Goal: Leave review/rating: Leave review/rating

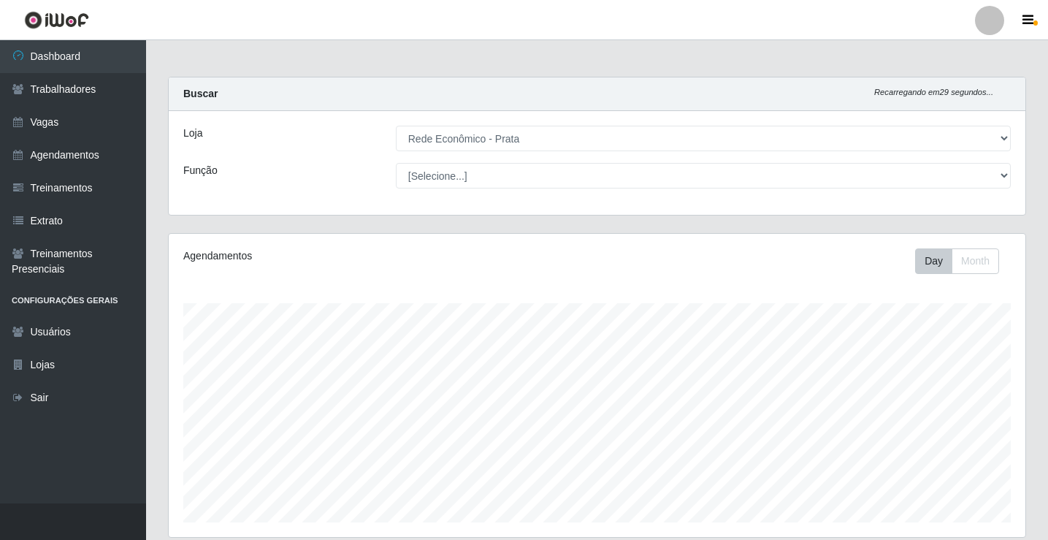
select select "192"
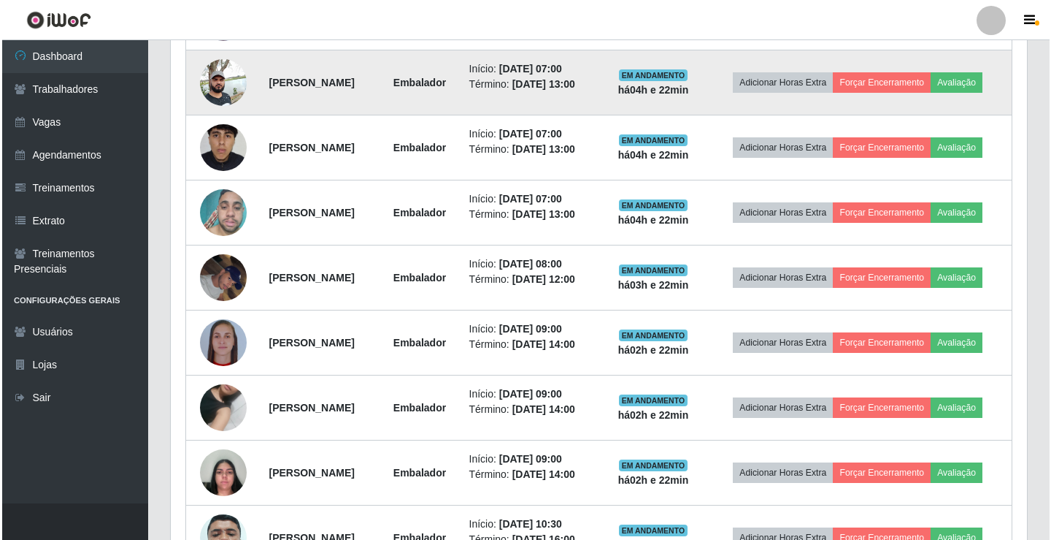
scroll to position [691, 0]
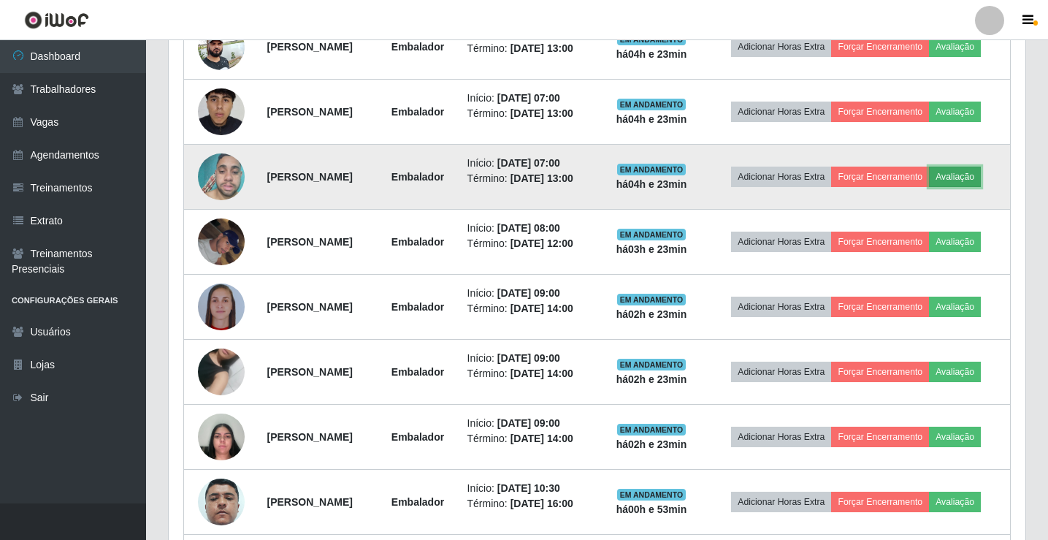
click at [975, 179] on button "Avaliação" at bounding box center [955, 176] width 52 height 20
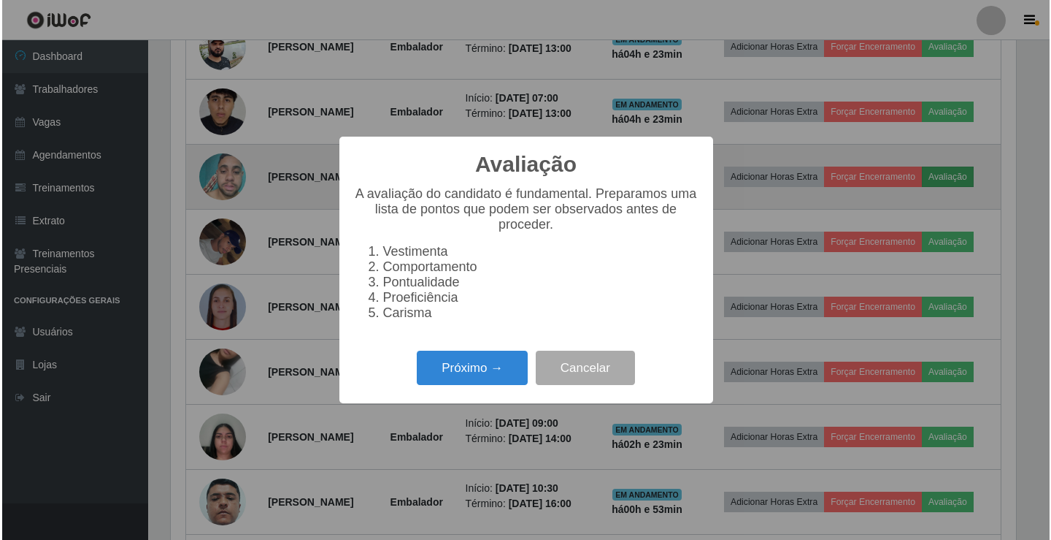
scroll to position [303, 849]
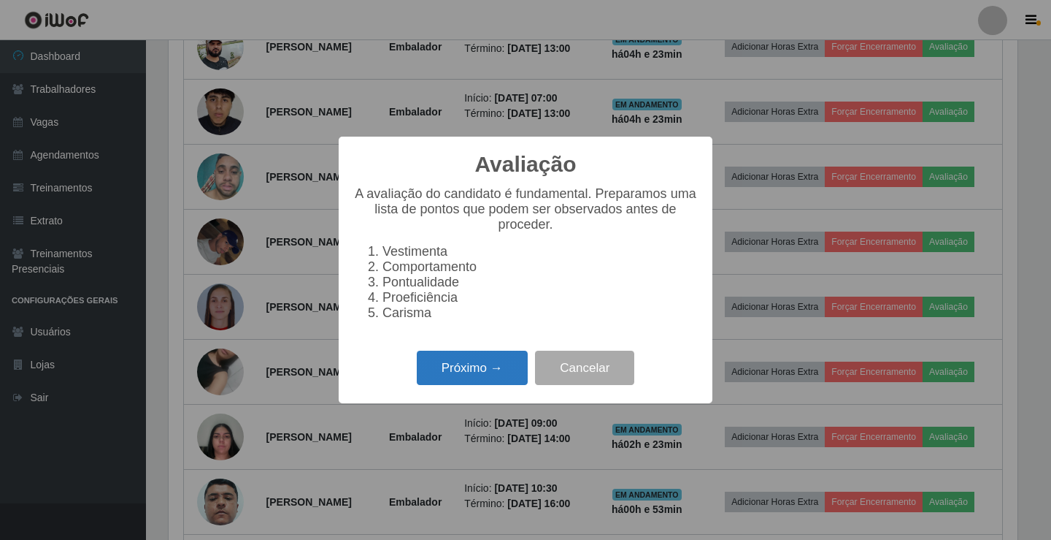
click at [509, 376] on button "Próximo →" at bounding box center [472, 367] width 111 height 34
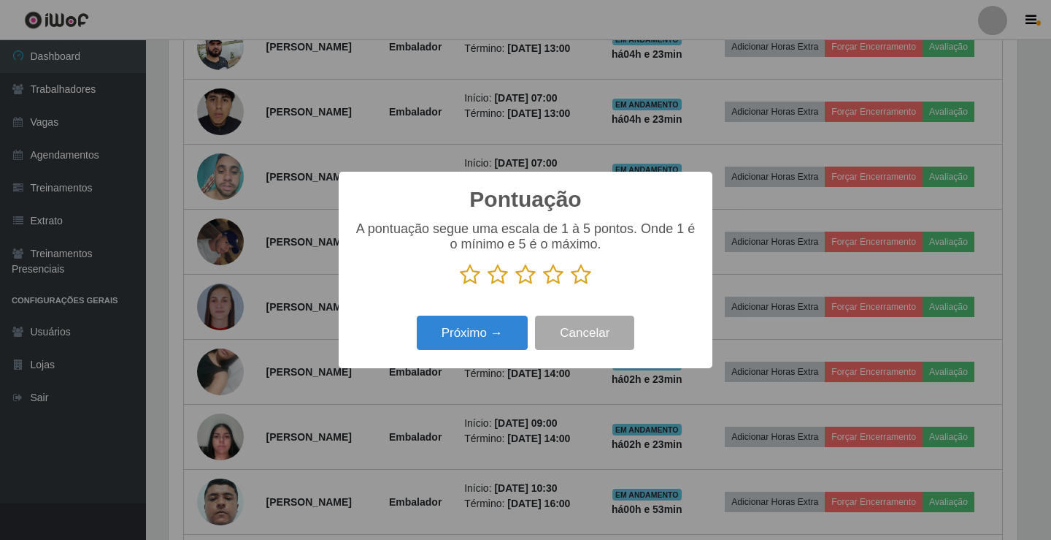
scroll to position [729892, 729346]
click at [589, 277] on icon at bounding box center [581, 275] width 20 height 22
click at [571, 286] on input "radio" at bounding box center [571, 286] width 0 height 0
click at [488, 330] on button "Próximo →" at bounding box center [472, 332] width 111 height 34
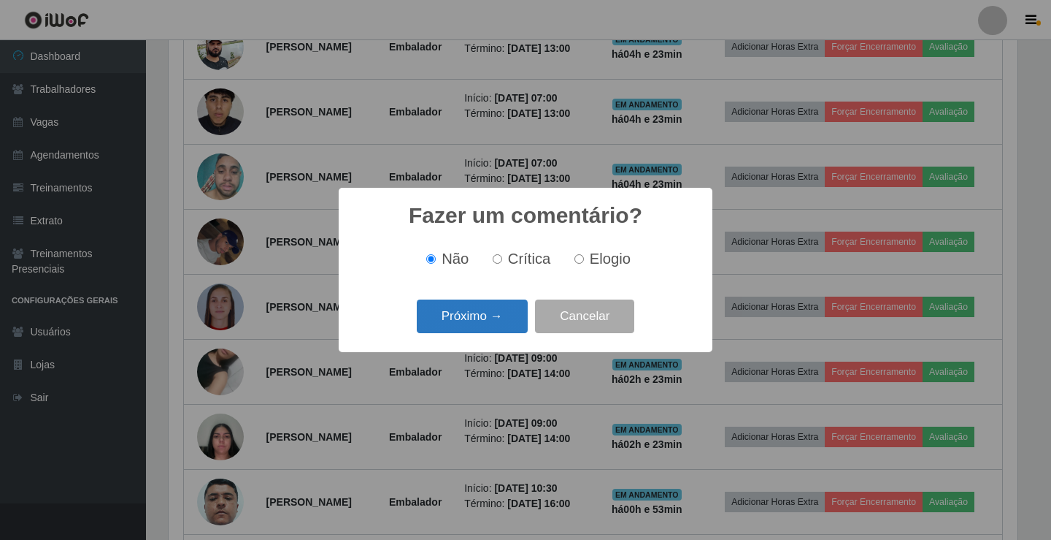
click at [502, 315] on button "Próximo →" at bounding box center [472, 316] width 111 height 34
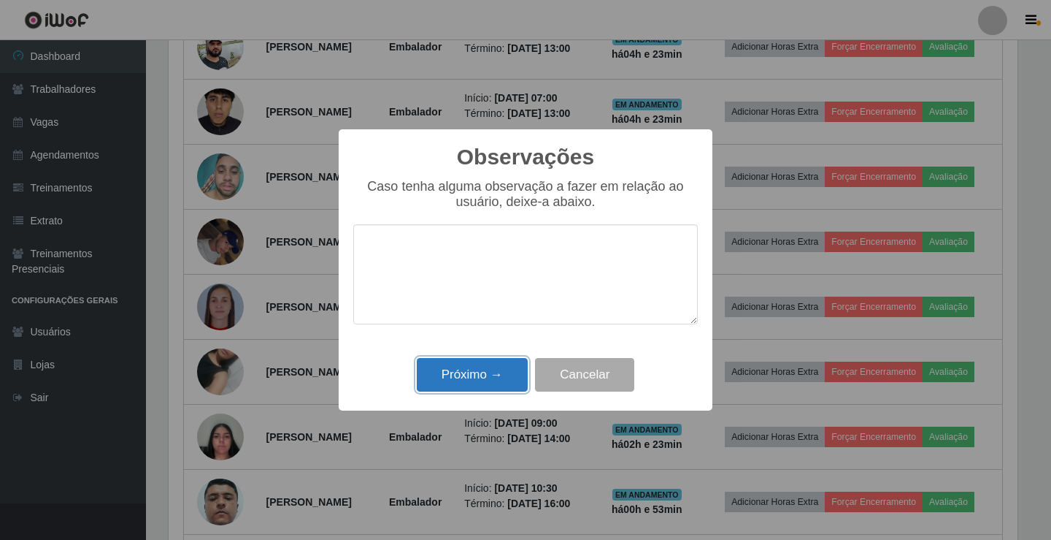
click at [501, 380] on button "Próximo →" at bounding box center [472, 375] width 111 height 34
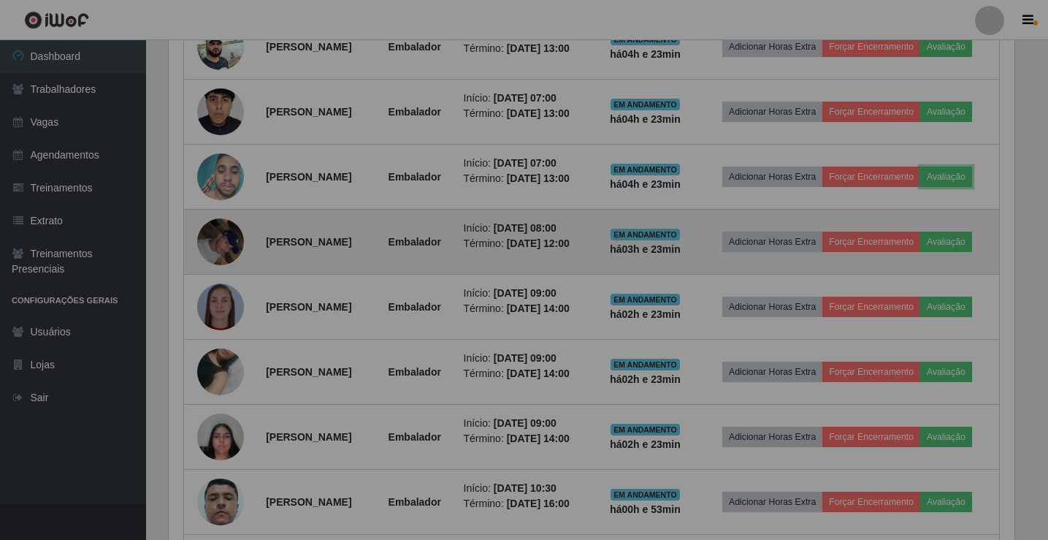
scroll to position [303, 857]
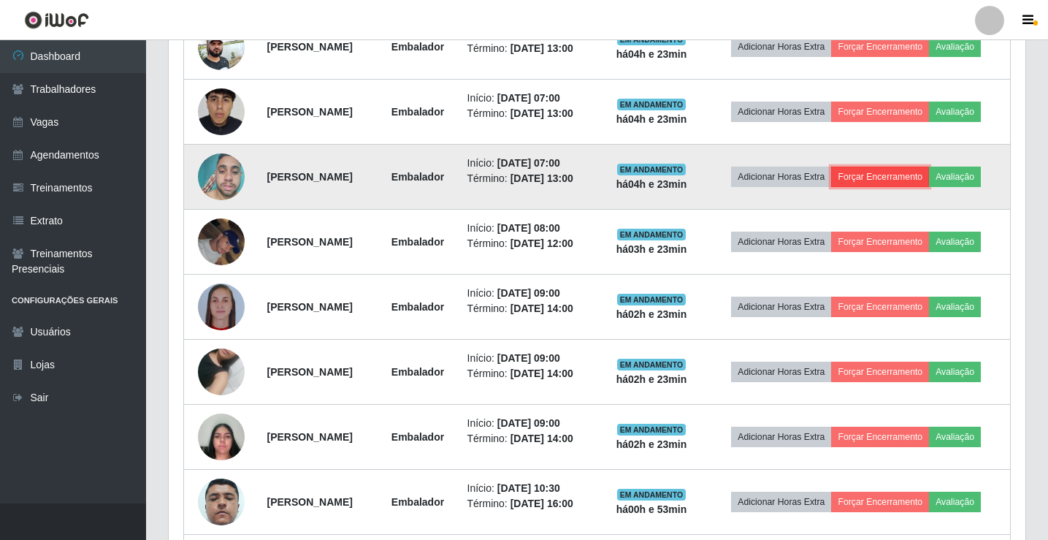
click at [900, 180] on button "Forçar Encerramento" at bounding box center [880, 176] width 98 height 20
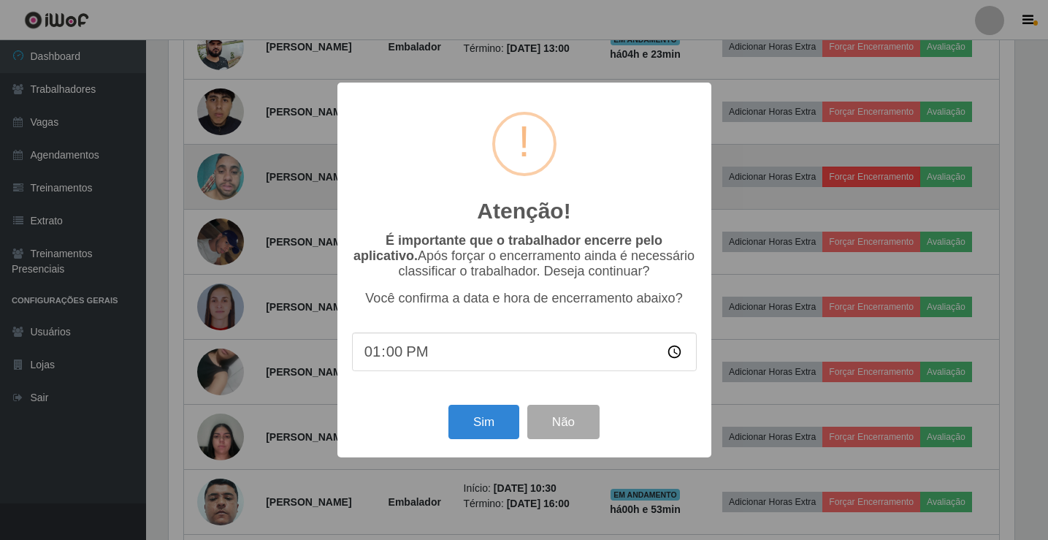
scroll to position [303, 849]
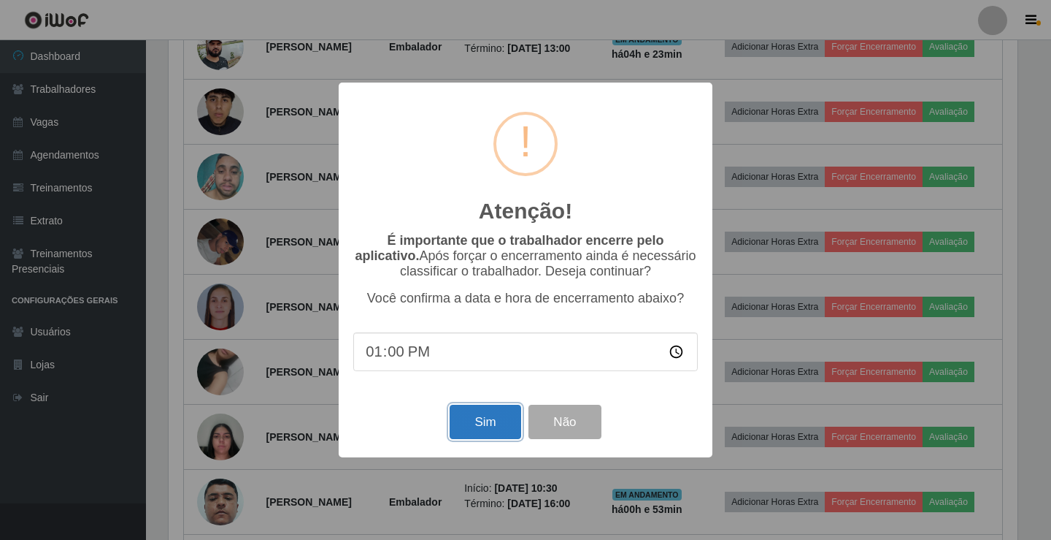
click at [489, 430] on button "Sim" at bounding box center [485, 422] width 71 height 34
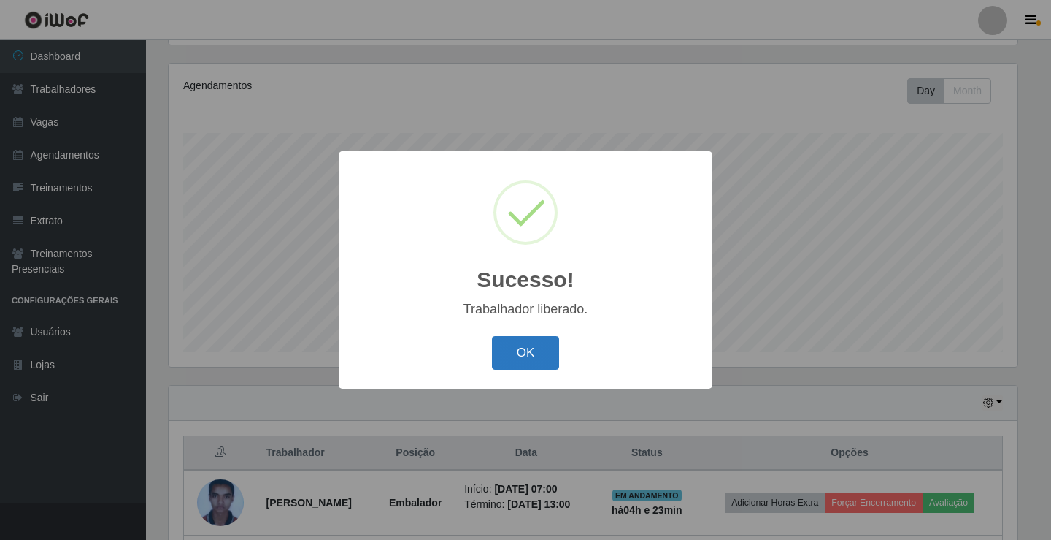
click at [521, 352] on button "OK" at bounding box center [526, 353] width 68 height 34
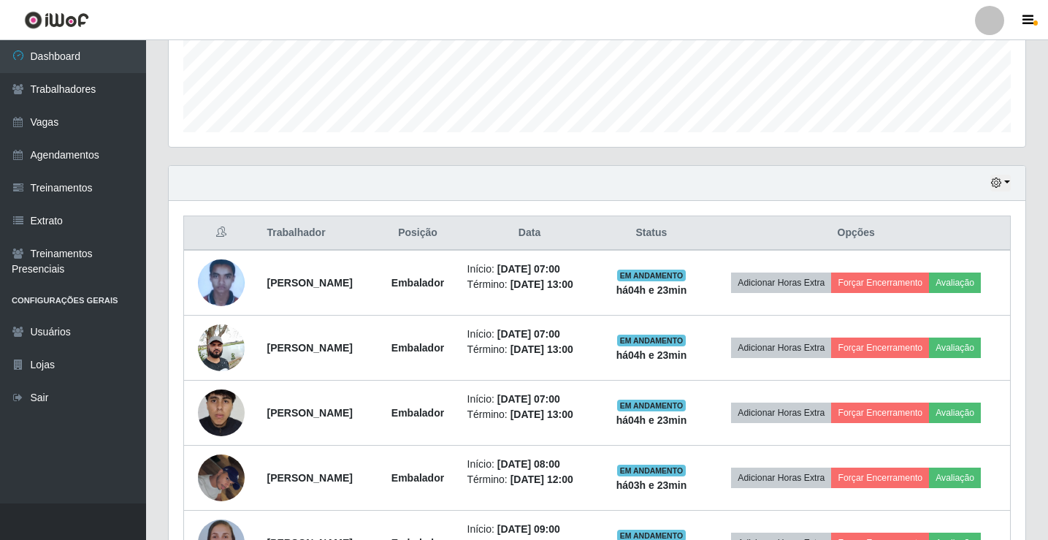
scroll to position [462, 0]
